Goal: Transaction & Acquisition: Purchase product/service

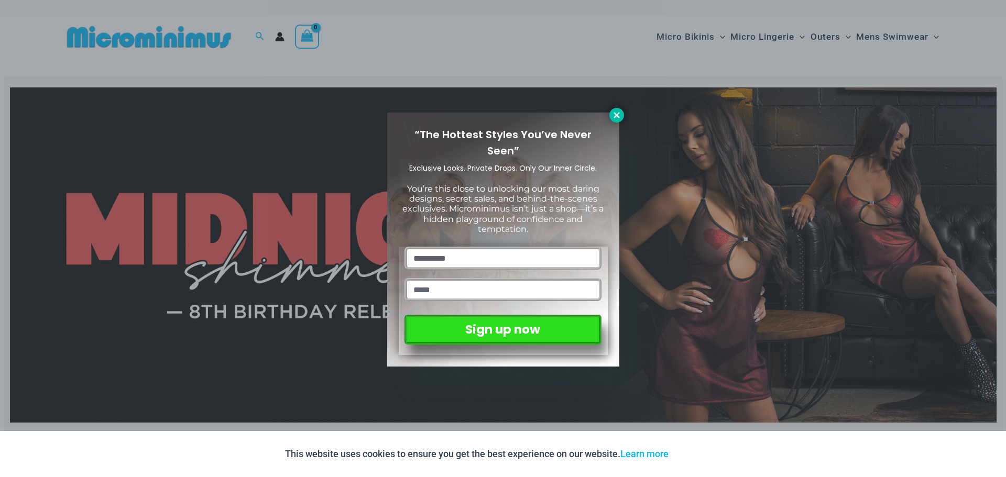
click at [612, 117] on icon at bounding box center [616, 115] width 9 height 9
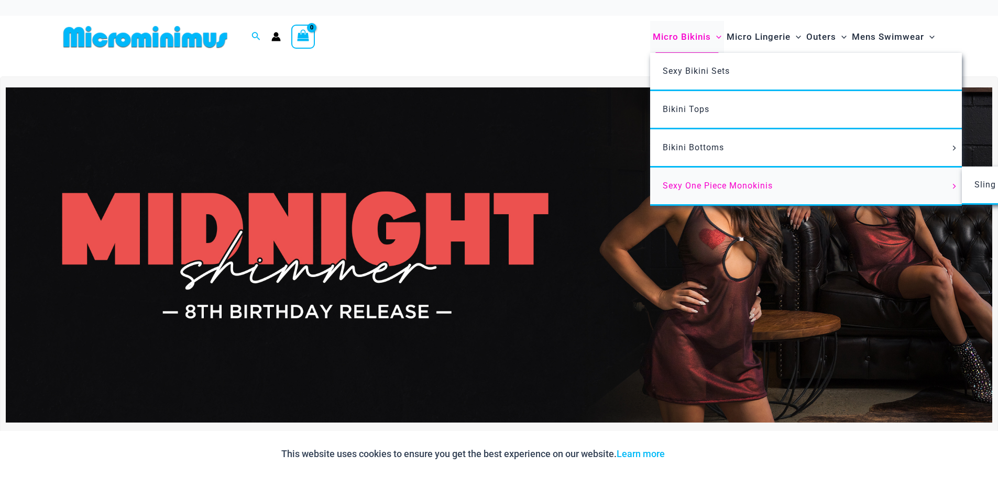
click at [692, 181] on span "Sexy One Piece Monokinis" at bounding box center [718, 186] width 110 height 10
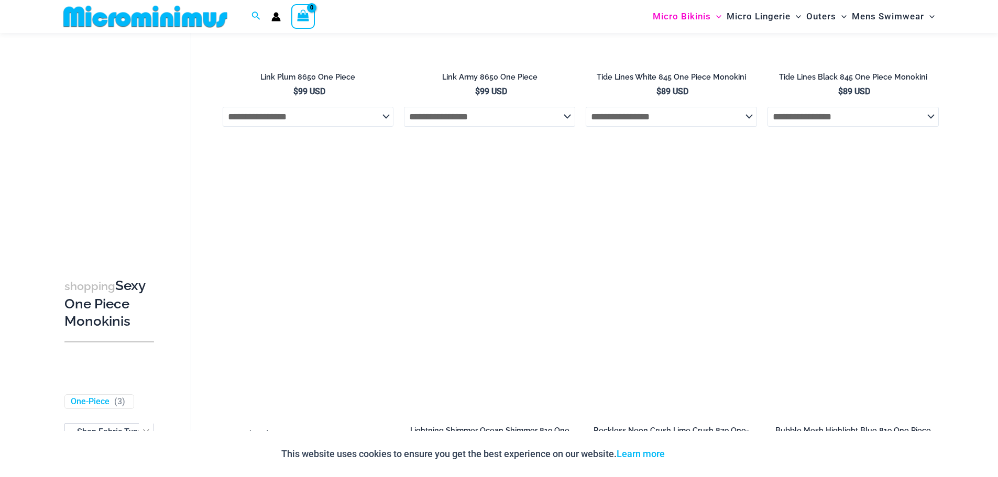
scroll to position [1482, 0]
